Goal: Transaction & Acquisition: Purchase product/service

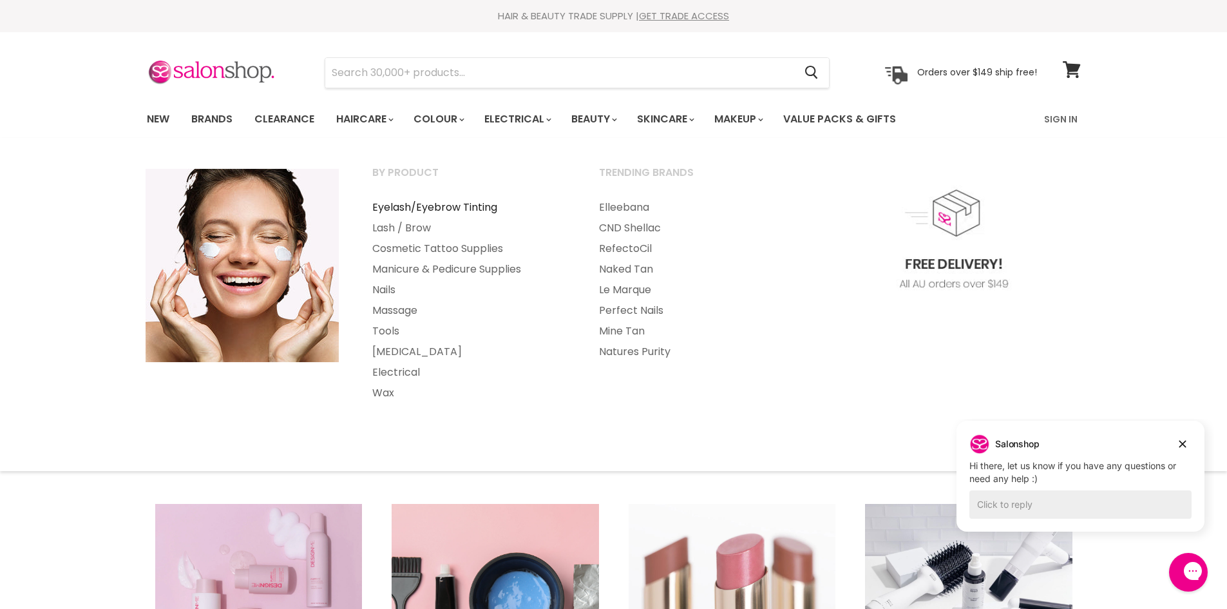
click at [450, 208] on link "Eyelash/Eyebrow Tinting" at bounding box center [468, 207] width 224 height 21
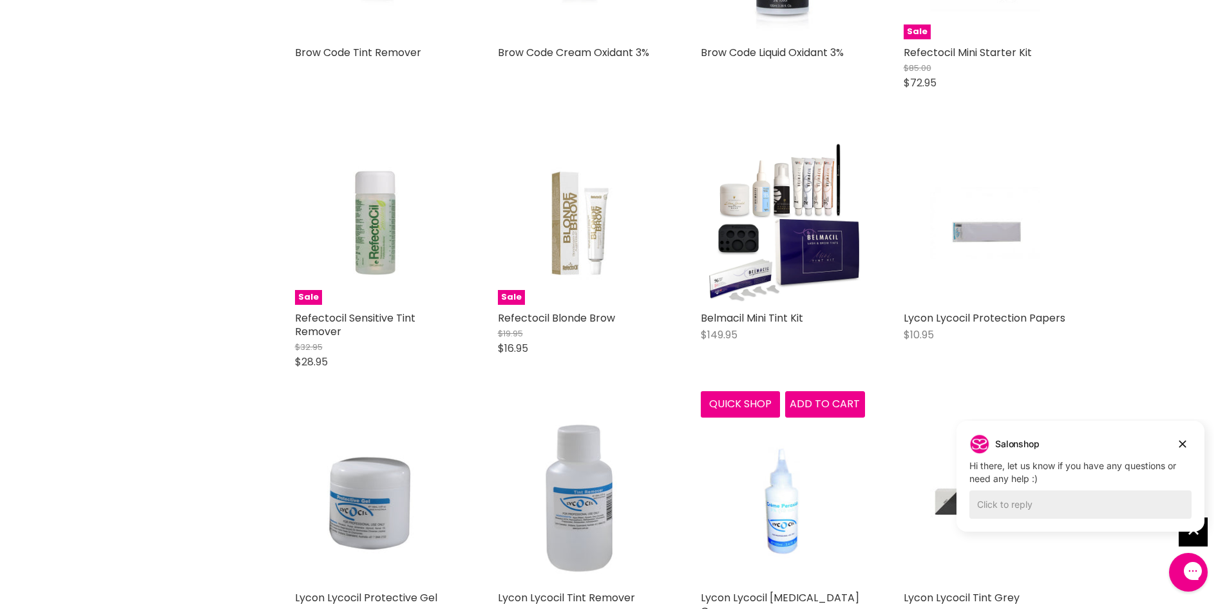
scroll to position [2835, 0]
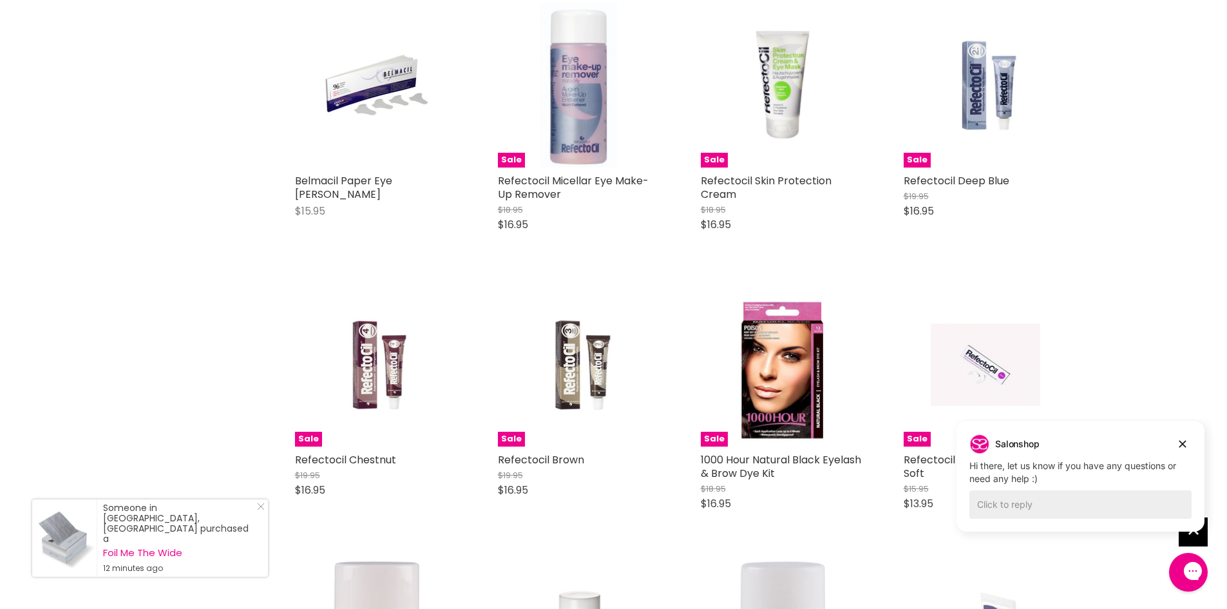
scroll to position [4303, 0]
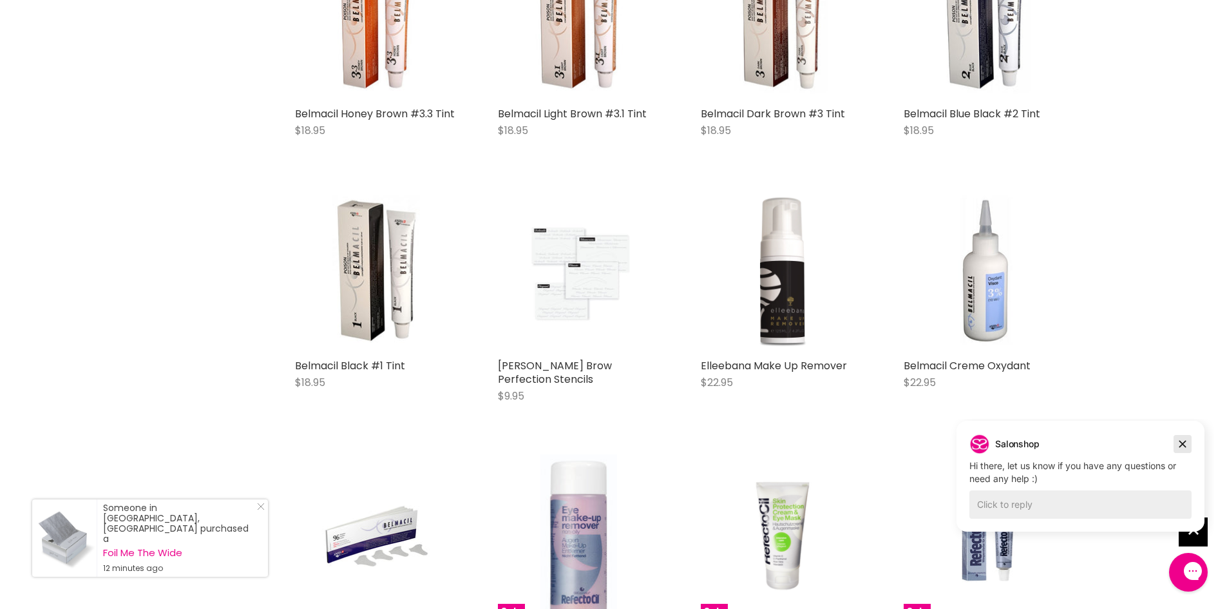
click at [1184, 445] on icon "Dismiss campaign" at bounding box center [1183, 444] width 7 height 7
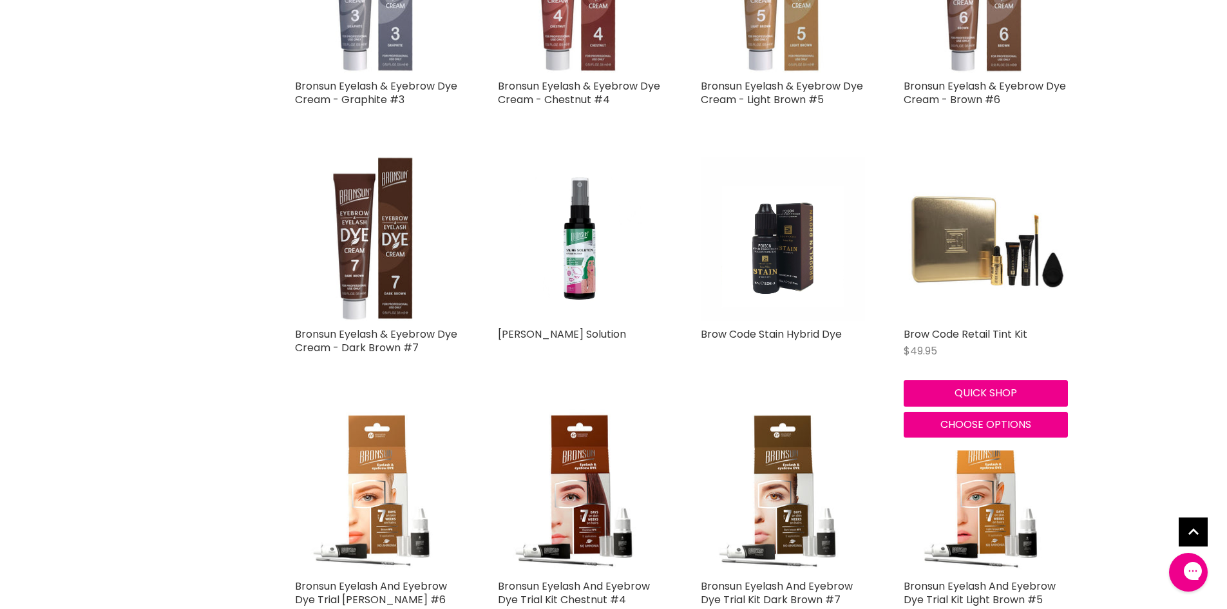
scroll to position [1146, 0]
